Goal: Check status

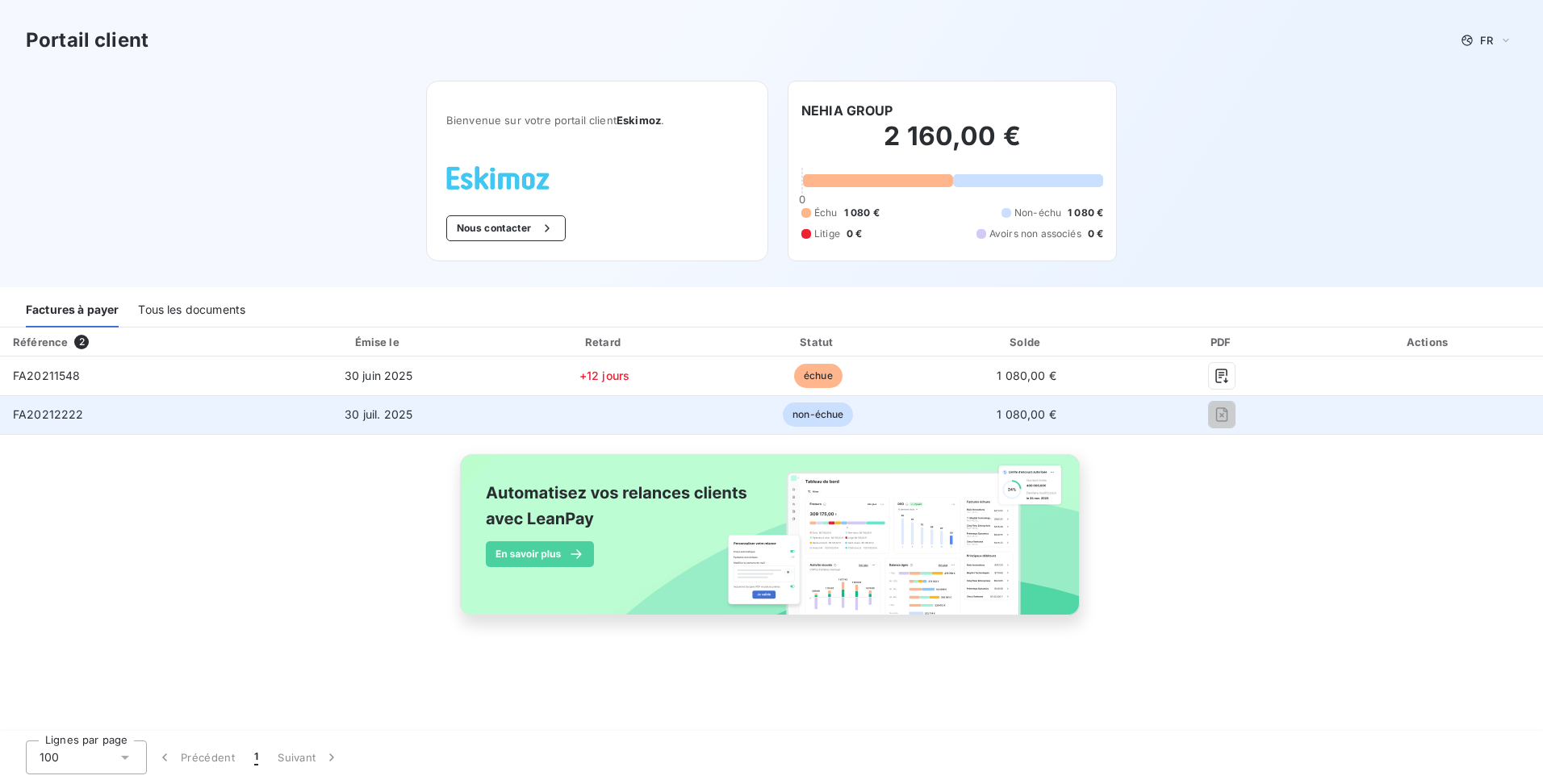
click at [829, 419] on span "non-échue" at bounding box center [818, 414] width 70 height 25
click at [315, 422] on td "30 juil. 2025" at bounding box center [378, 414] width 236 height 39
click at [322, 409] on td "30 juil. 2025" at bounding box center [378, 414] width 236 height 39
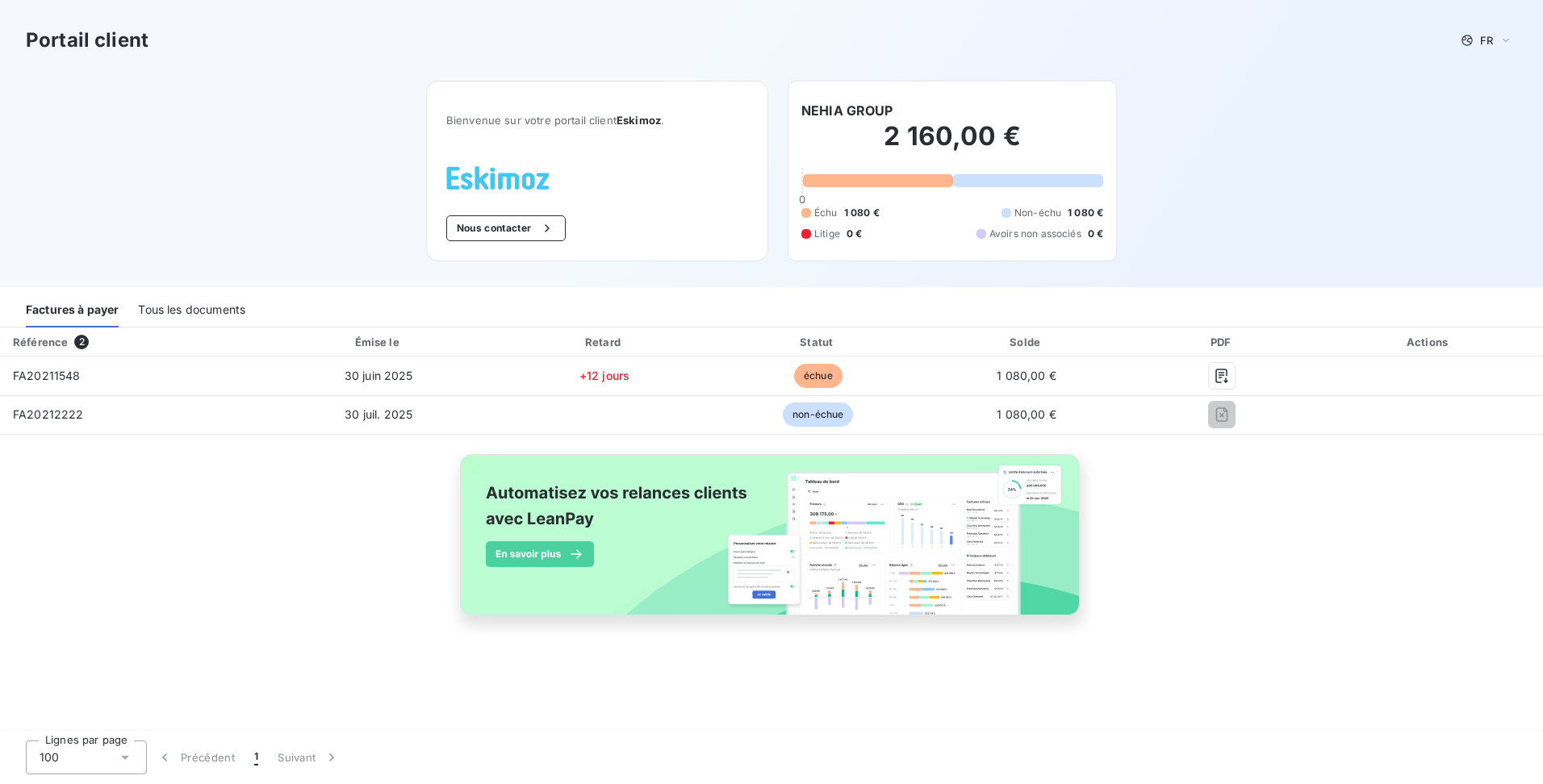
click at [192, 320] on div "Tous les documents" at bounding box center [192, 311] width 107 height 34
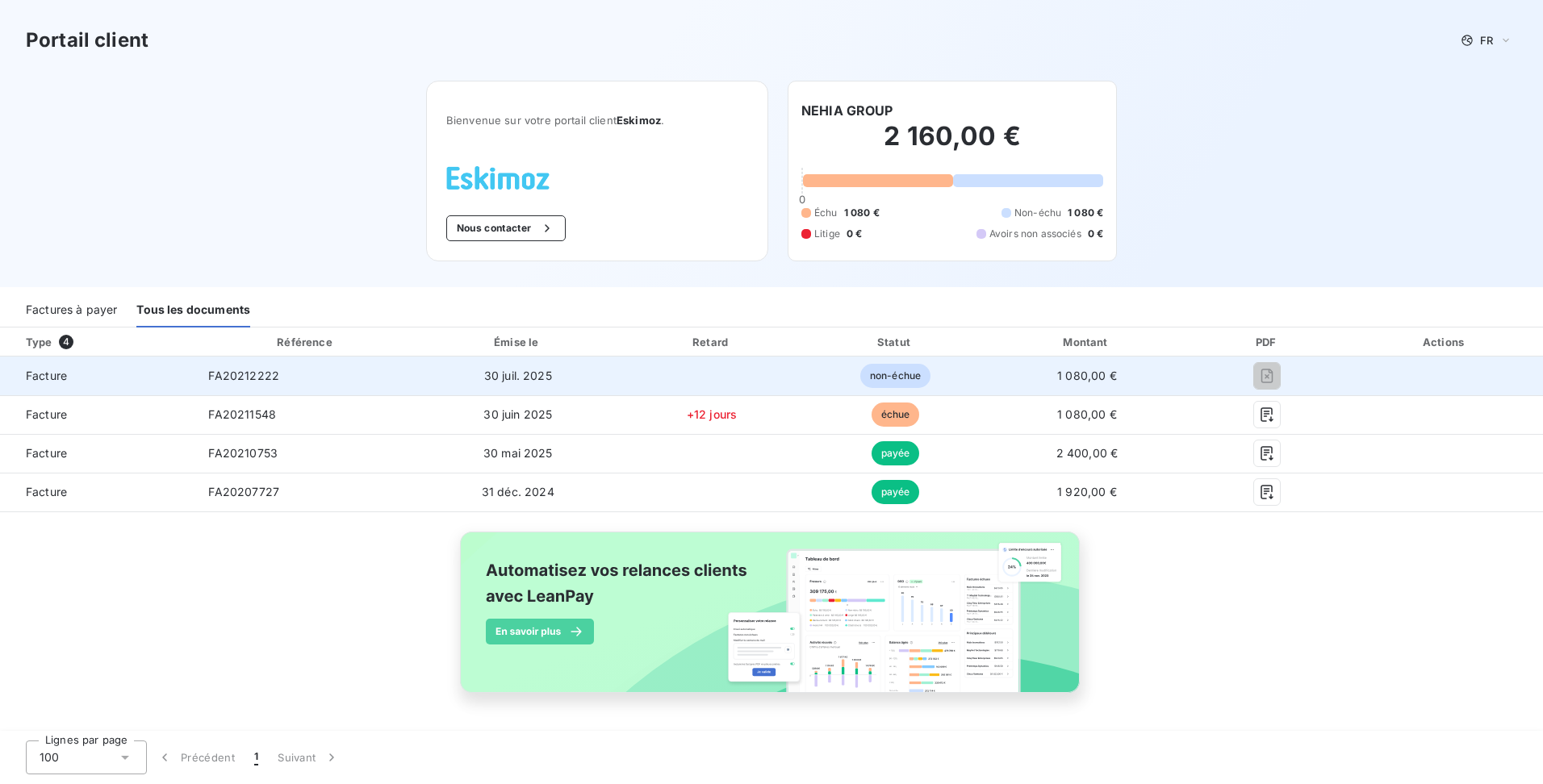
click at [885, 378] on span "non-échue" at bounding box center [895, 376] width 70 height 25
click at [530, 372] on span "30 juil. 2025" at bounding box center [518, 375] width 67 height 14
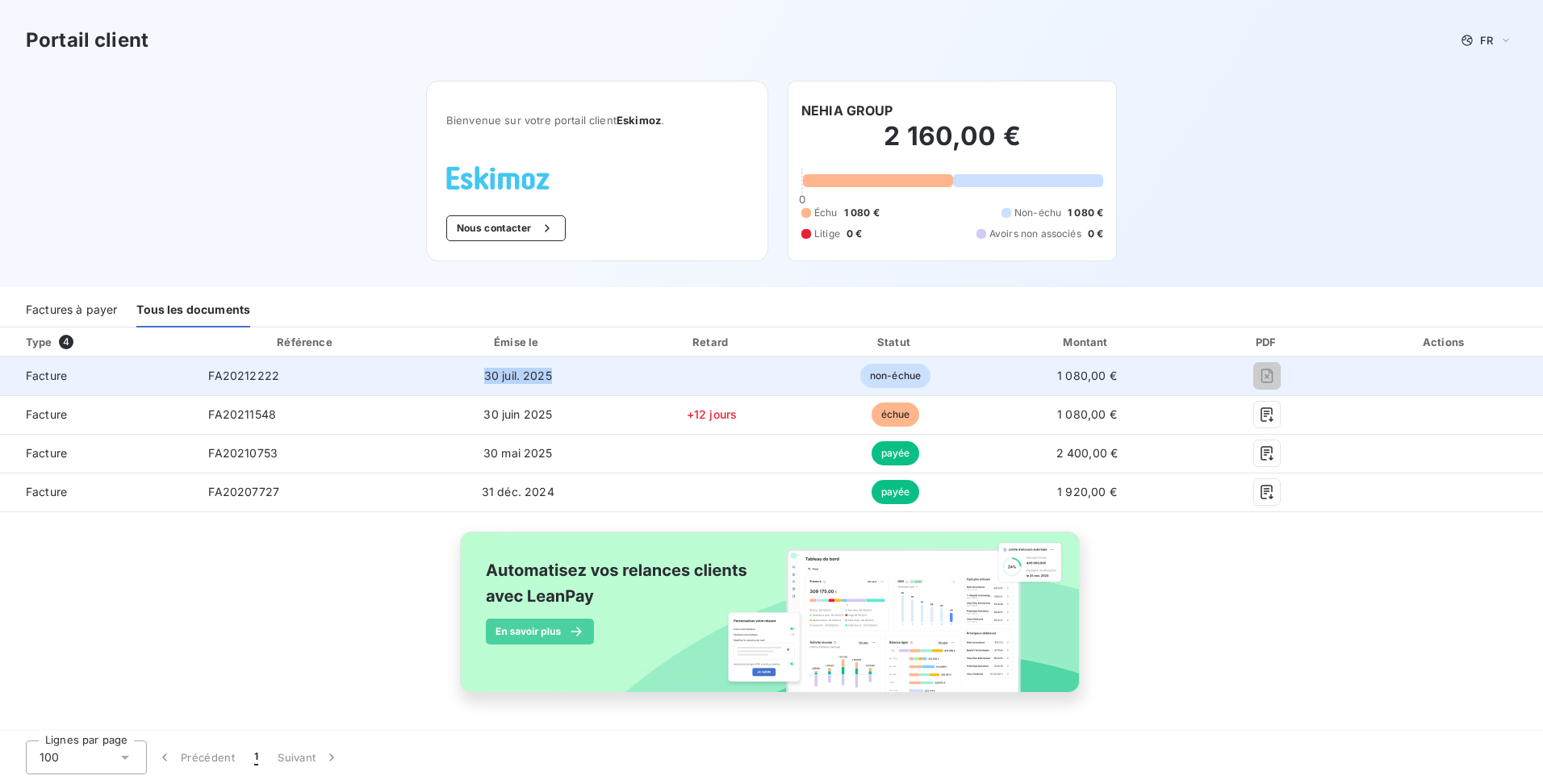
click at [530, 372] on span "30 juil. 2025" at bounding box center [518, 375] width 67 height 14
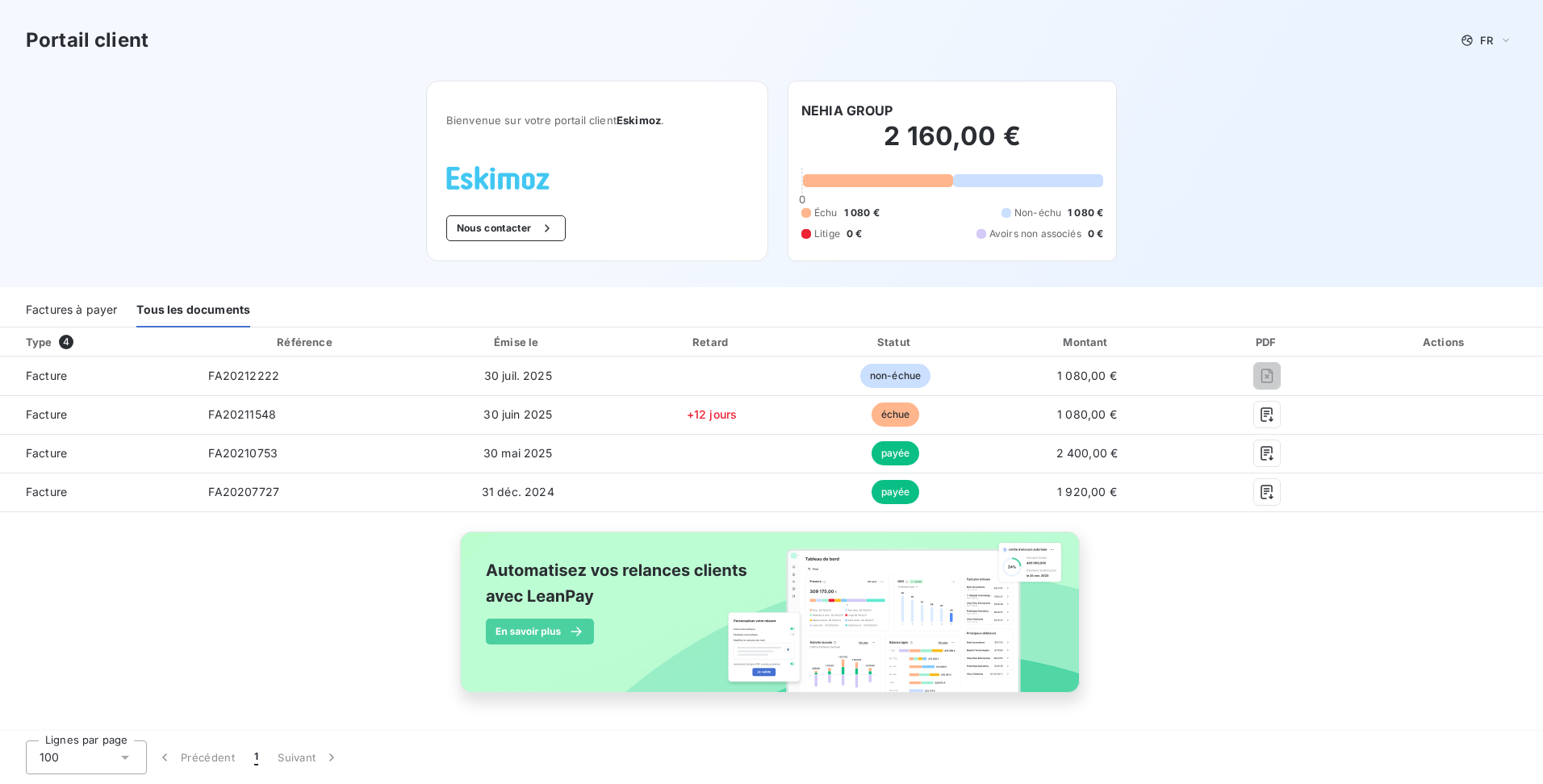
click at [1302, 244] on div "Portail client FR Bienvenue sur votre portail client Eskimoz . Nous contacter N…" at bounding box center [772, 143] width 1543 height 287
click at [1371, 561] on div "Type 4 Référence Émise le Retard Statut Montant PDF Actions Facture FA20212222 …" at bounding box center [772, 529] width 1543 height 402
